Goal: Task Accomplishment & Management: Manage account settings

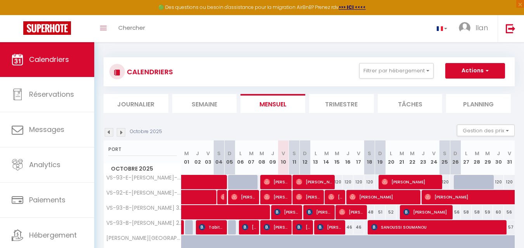
scroll to position [1, 0]
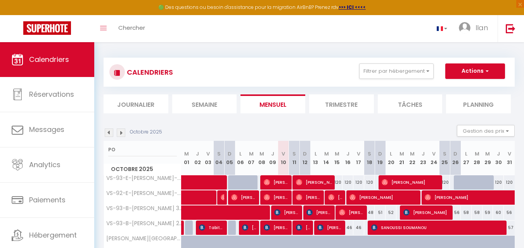
type input "P"
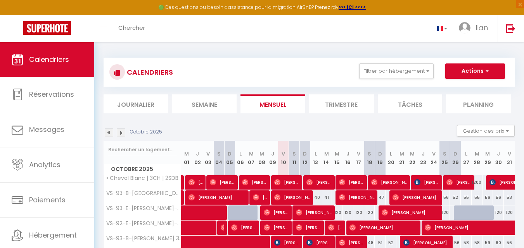
scroll to position [42, 0]
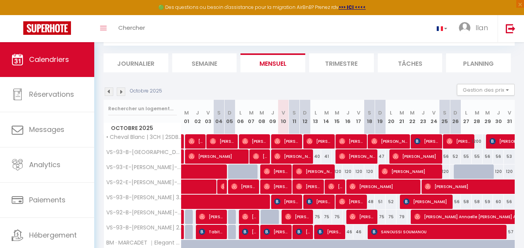
click at [163, 109] on input "text" at bounding box center [142, 109] width 69 height 14
type input "ISLY"
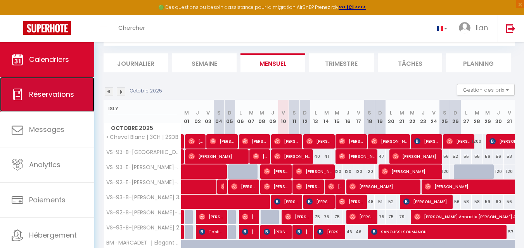
click at [61, 100] on link "Réservations" at bounding box center [47, 94] width 94 height 35
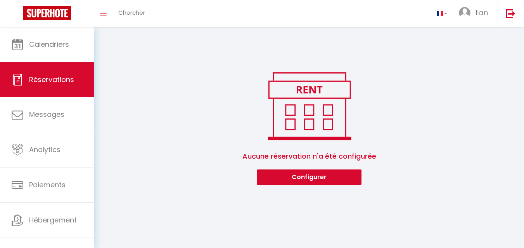
scroll to position [25, 0]
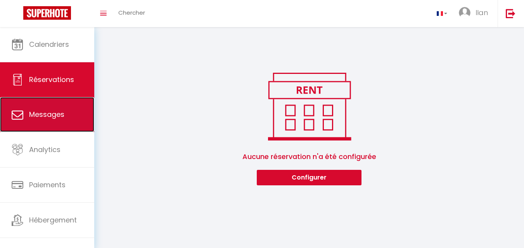
click at [28, 114] on link "Messages" at bounding box center [47, 114] width 94 height 35
select select "message"
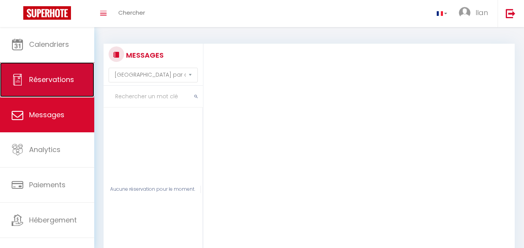
click at [49, 79] on span "Réservations" at bounding box center [51, 80] width 45 height 10
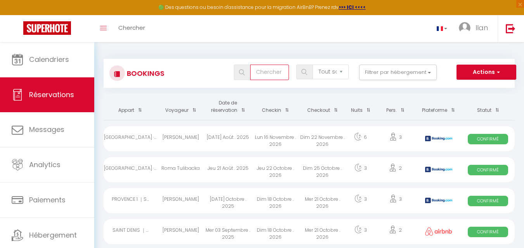
click at [266, 76] on input "text" at bounding box center [269, 73] width 39 height 16
type input "ISLY"
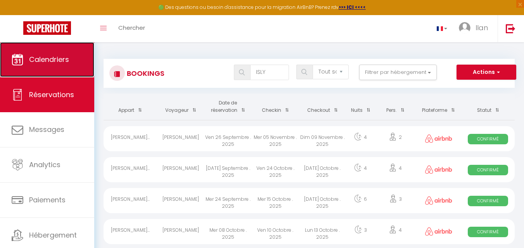
click at [49, 64] on span "Calendriers" at bounding box center [49, 60] width 40 height 10
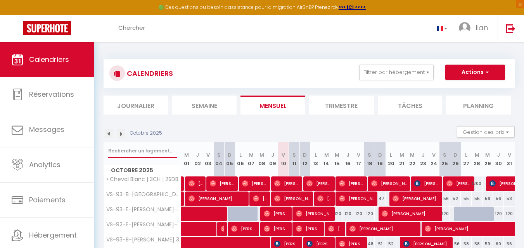
click at [137, 154] on input "text" at bounding box center [142, 151] width 69 height 14
type input "D"
type input "d'"
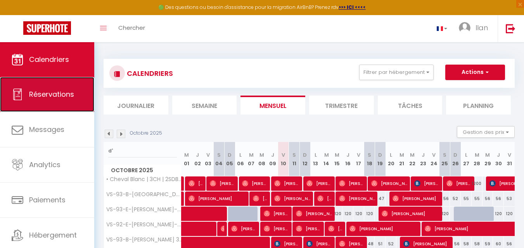
click at [52, 96] on span "Réservations" at bounding box center [51, 95] width 45 height 10
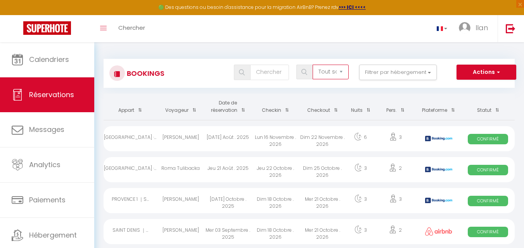
click at [320, 73] on select "Tous les statuts Annulé Confirmé Non Confirmé Tout sauf annulé No Show Request" at bounding box center [330, 72] width 36 height 15
click at [388, 67] on button "Filtrer par hébergement" at bounding box center [398, 73] width 78 height 16
click at [273, 73] on input "text" at bounding box center [269, 73] width 39 height 16
type input "d'"
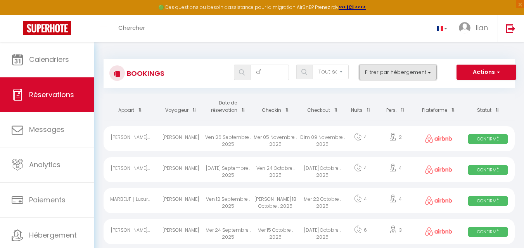
click at [391, 71] on button "Filtrer par hébergement" at bounding box center [398, 73] width 78 height 16
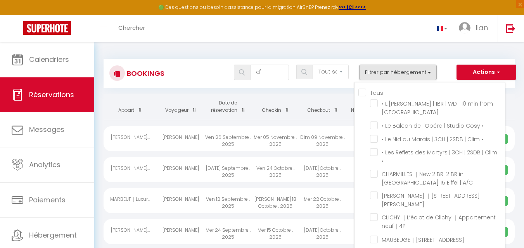
click at [388, 90] on input "Tous" at bounding box center [431, 92] width 147 height 8
checkbox input "true"
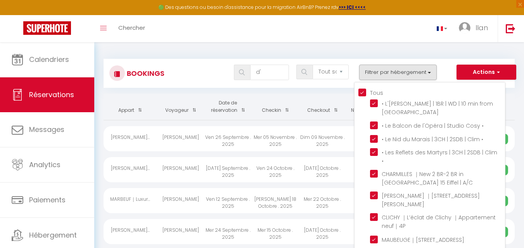
checkbox input "true"
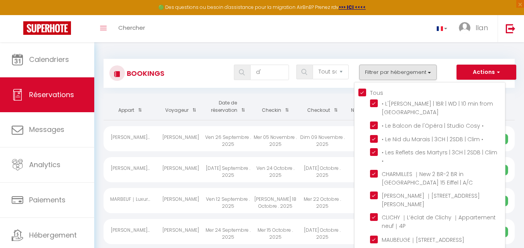
checkbox input "true"
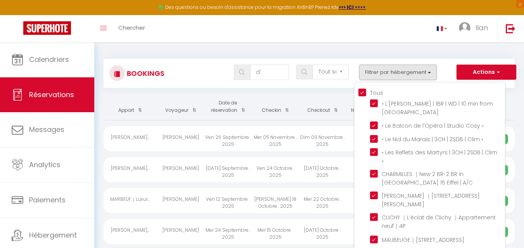
checkbox input "true"
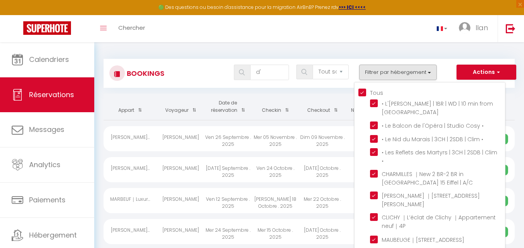
checkbox input "true"
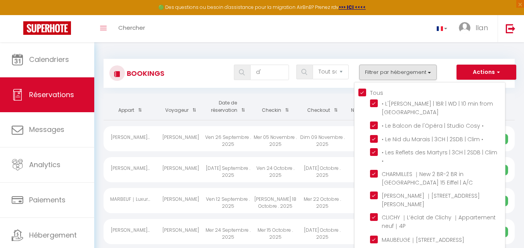
checkbox input "true"
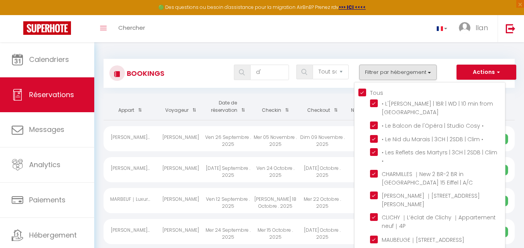
checkbox input "true"
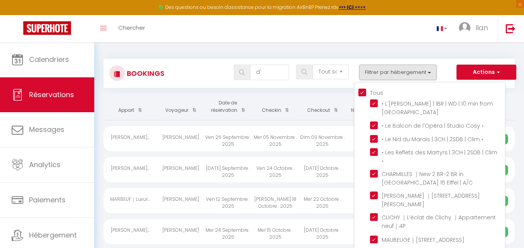
checkbox input "true"
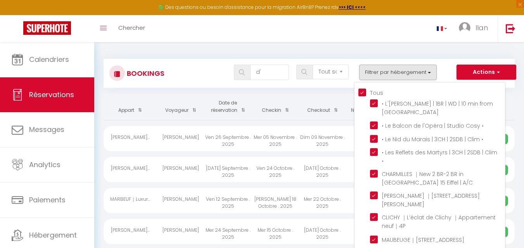
checkbox input "true"
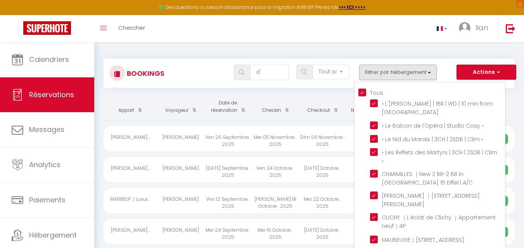
checkbox input "true"
click at [337, 86] on div "Bookings d' Tous les statuts Annulé Confirmé Non Confirmé Tout sauf annulé No S…" at bounding box center [309, 73] width 411 height 29
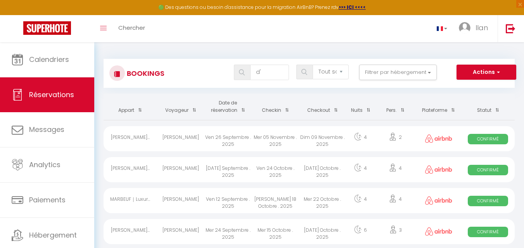
scroll to position [321, 0]
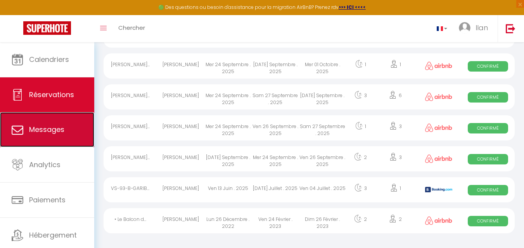
click at [48, 139] on link "Messages" at bounding box center [47, 129] width 94 height 35
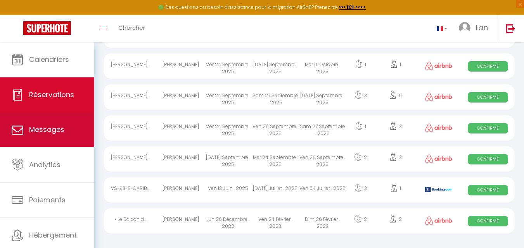
select select "message"
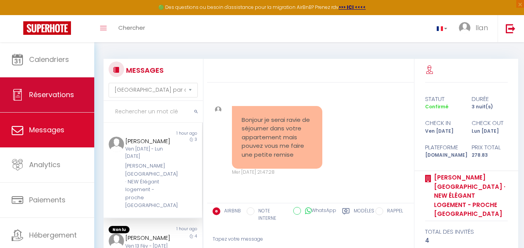
scroll to position [7108, 0]
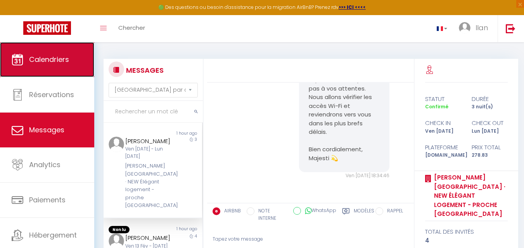
click at [55, 67] on link "Calendriers" at bounding box center [47, 59] width 94 height 35
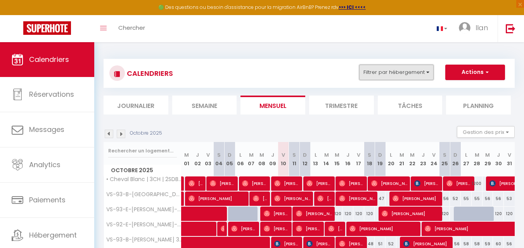
click at [387, 75] on button "Filtrer par hébergement" at bounding box center [396, 73] width 74 height 16
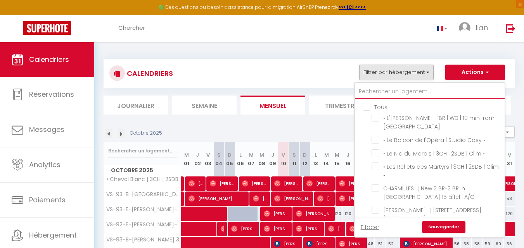
click at [375, 92] on input "text" at bounding box center [430, 92] width 150 height 14
type input "d'"
checkbox input "false"
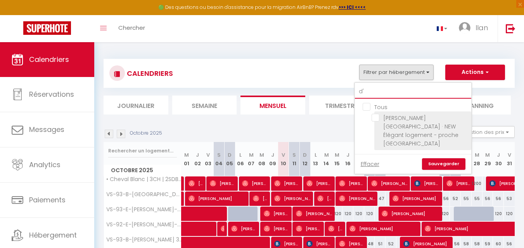
type input "d'"
click at [381, 121] on input "[PERSON_NAME][GEOGRAPHIC_DATA] · NEW Élégant logement - proche [GEOGRAPHIC_DATA]" at bounding box center [419, 118] width 97 height 8
checkbox input "true"
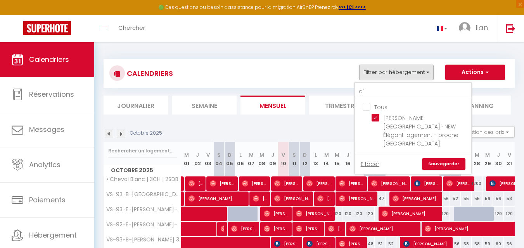
click at [440, 159] on link "Sauvegarder" at bounding box center [443, 165] width 43 height 12
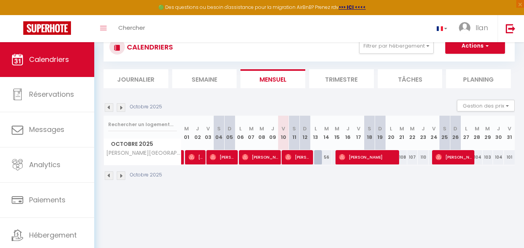
scroll to position [28, 0]
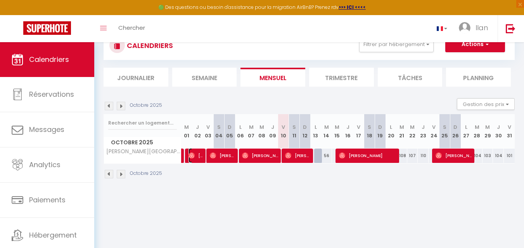
click at [192, 157] on img at bounding box center [191, 156] width 6 height 6
select select "OK"
select select "0"
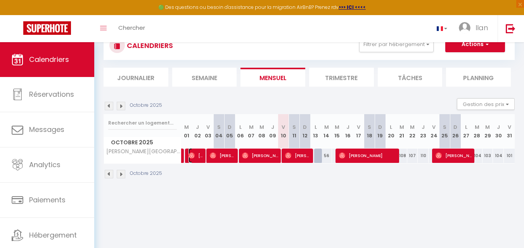
select select "1"
select select
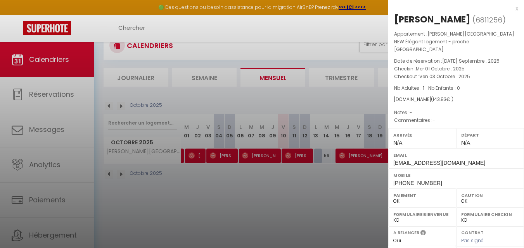
click at [332, 216] on div at bounding box center [262, 124] width 524 height 248
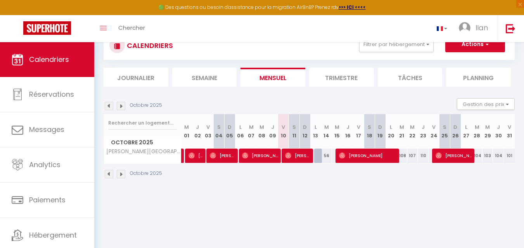
click at [359, 197] on body "🟢 Des questions ou besoin d'assistance pour la migration AirBnB? Prenez rdv >>>…" at bounding box center [262, 138] width 524 height 248
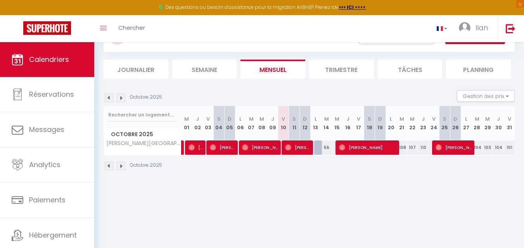
scroll to position [38, 0]
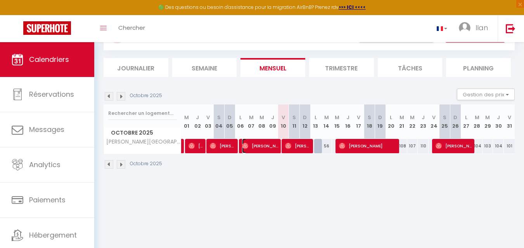
click at [262, 149] on span "[PERSON_NAME]" at bounding box center [260, 146] width 36 height 15
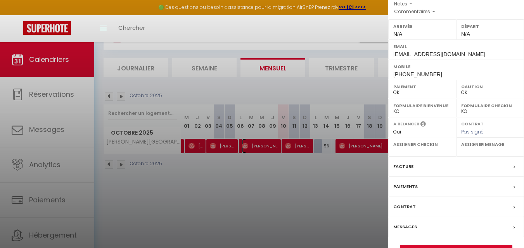
scroll to position [112, 0]
